Goal: Task Accomplishment & Management: Use online tool/utility

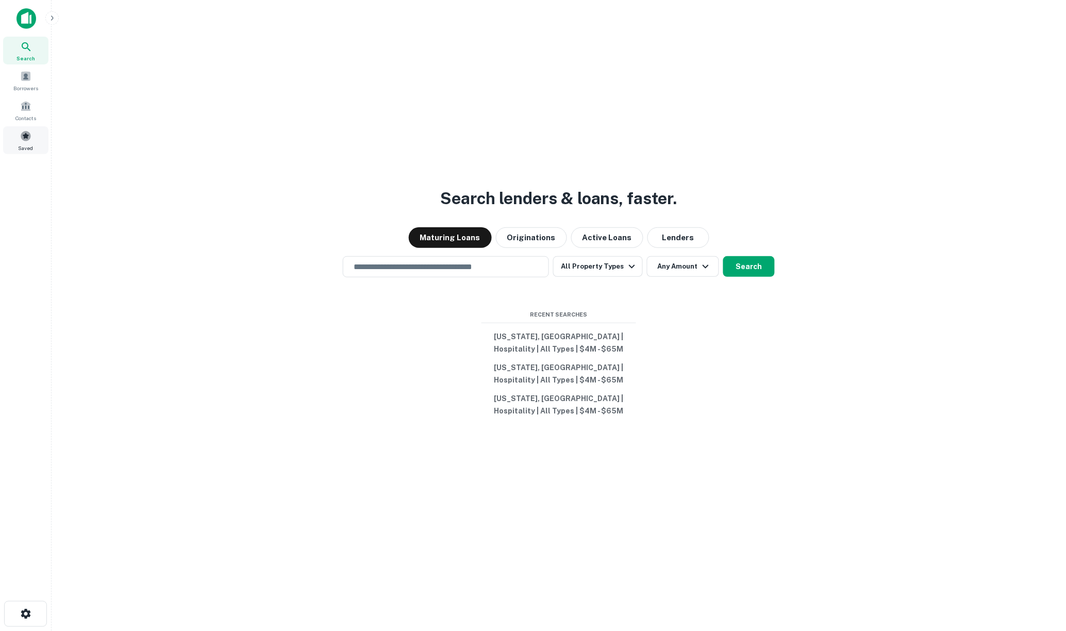
click at [26, 136] on span at bounding box center [25, 135] width 11 height 11
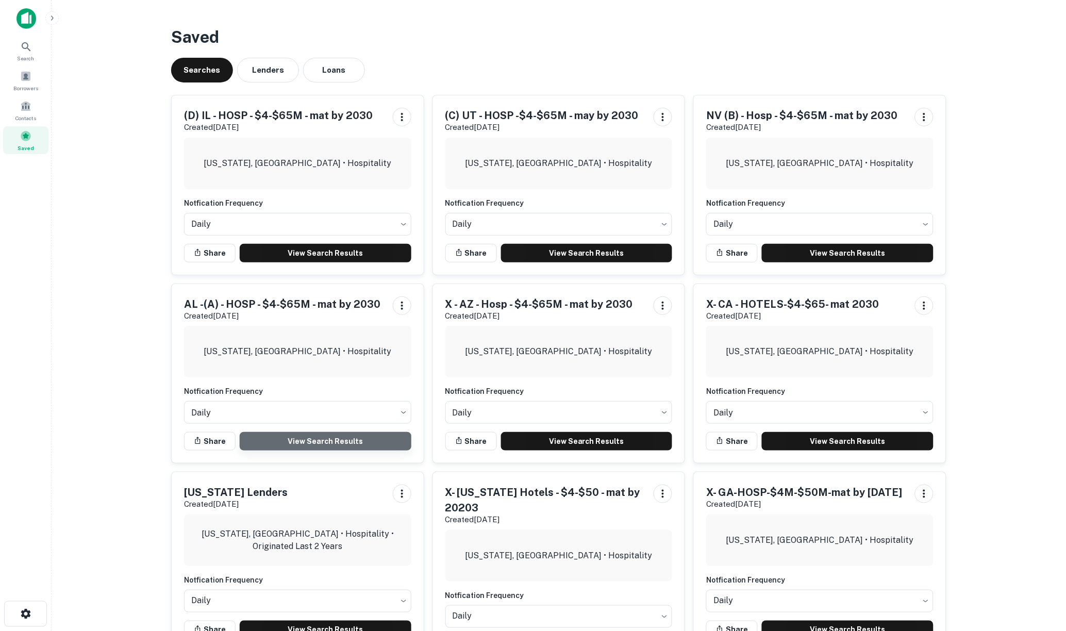
click at [303, 441] on link "View Search Results" at bounding box center [326, 441] width 172 height 19
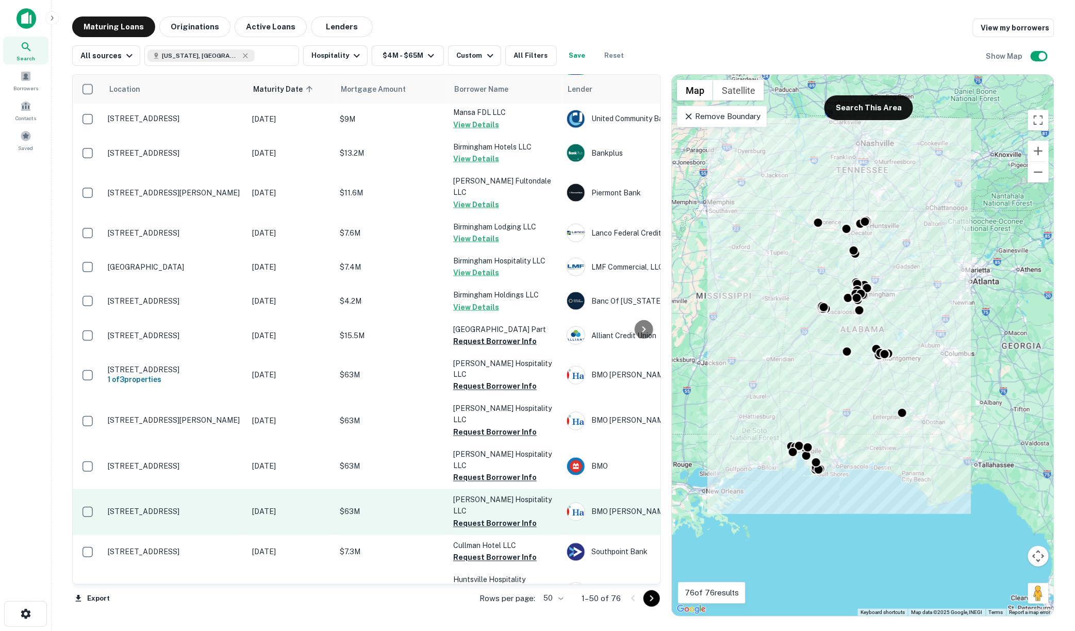
scroll to position [645, 0]
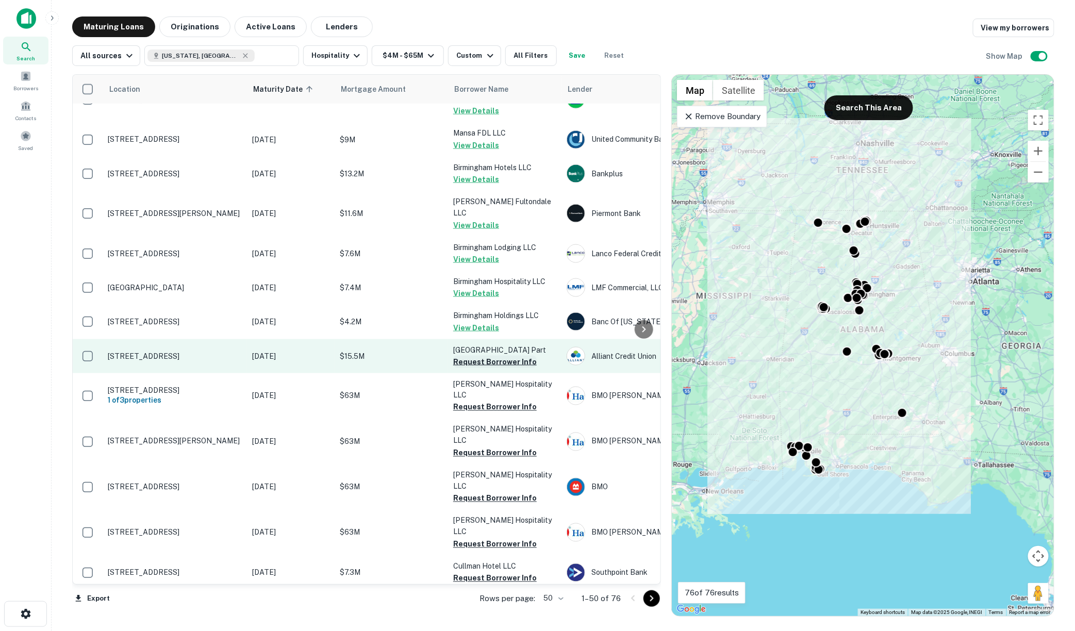
click at [492, 356] on button "Request Borrower Info" at bounding box center [494, 362] width 83 height 12
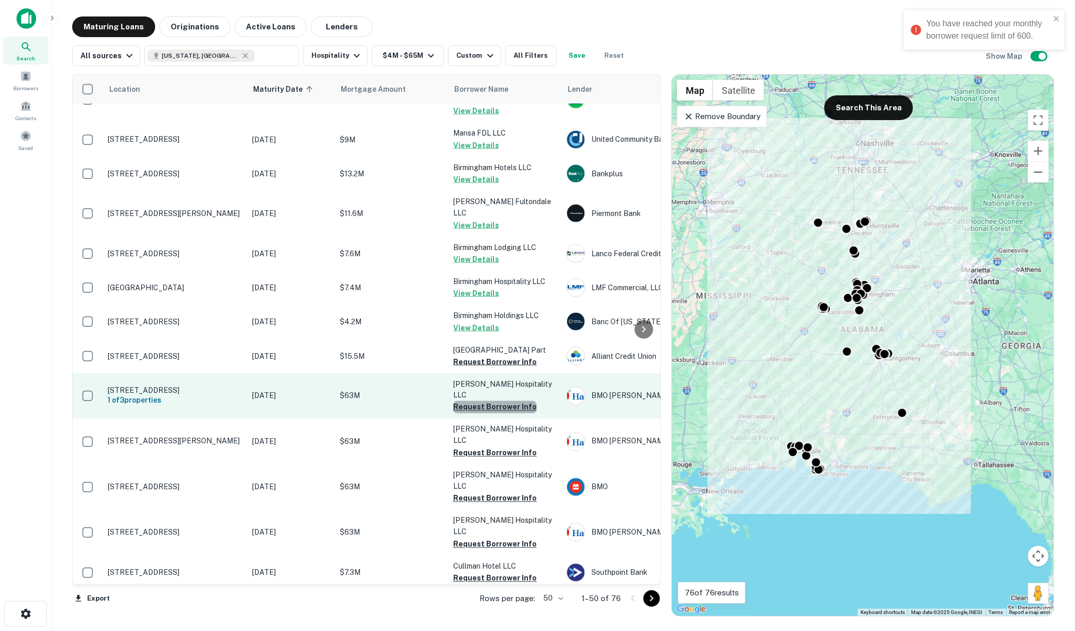
click at [500, 401] on button "Request Borrower Info" at bounding box center [494, 407] width 83 height 12
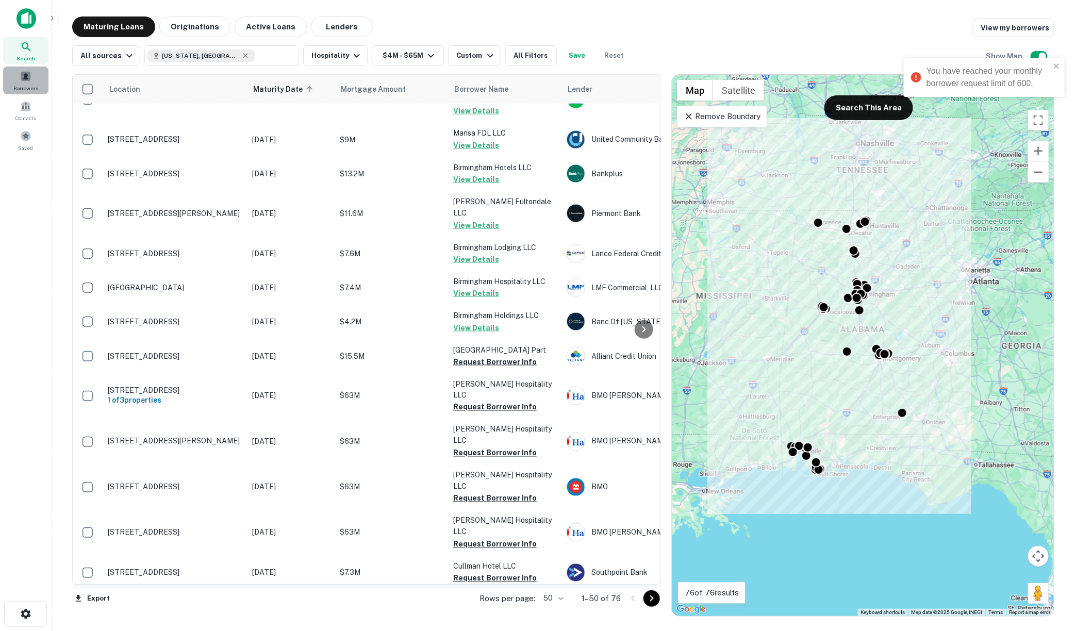
click at [22, 78] on span at bounding box center [25, 76] width 11 height 11
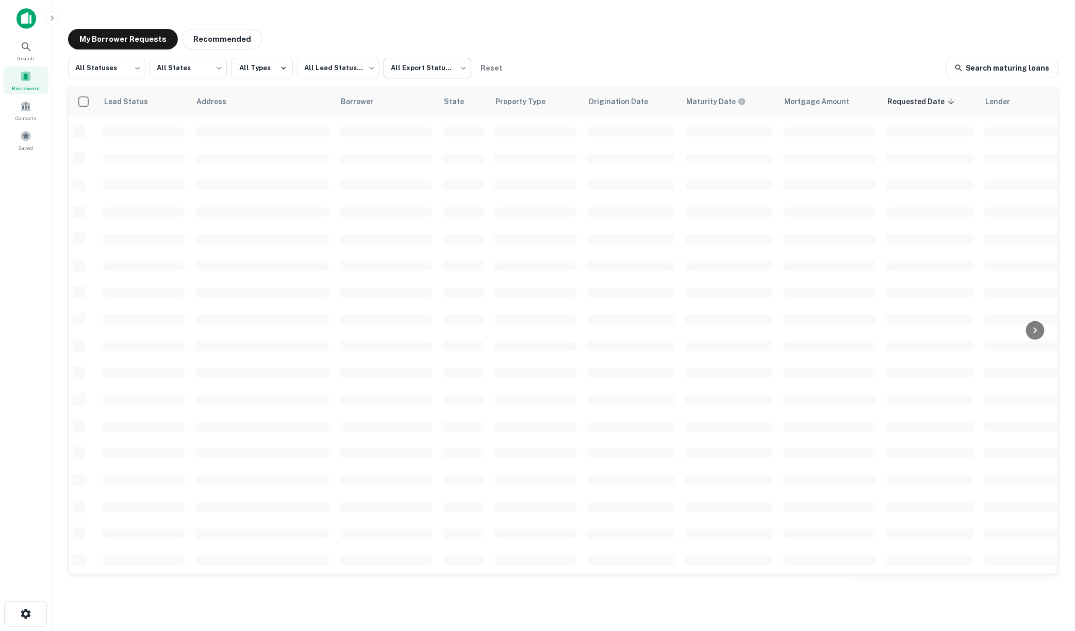
click at [460, 68] on body "Search Borrowers Contacts Saved My Borrower Requests Recommended All Statuses *…" at bounding box center [537, 315] width 1075 height 631
click at [418, 127] on li "Not Exported" at bounding box center [426, 132] width 93 height 19
type input "*****"
